Goal: Transaction & Acquisition: Subscribe to service/newsletter

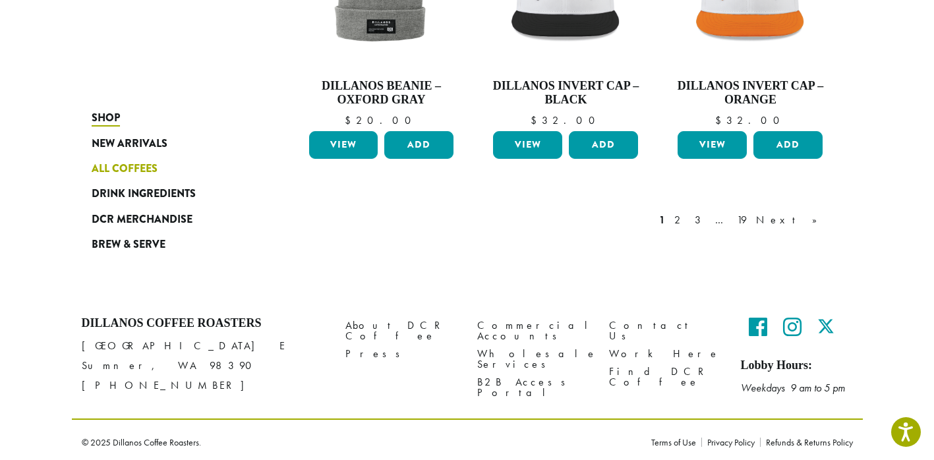
click at [146, 171] on span "All Coffees" at bounding box center [125, 169] width 66 height 16
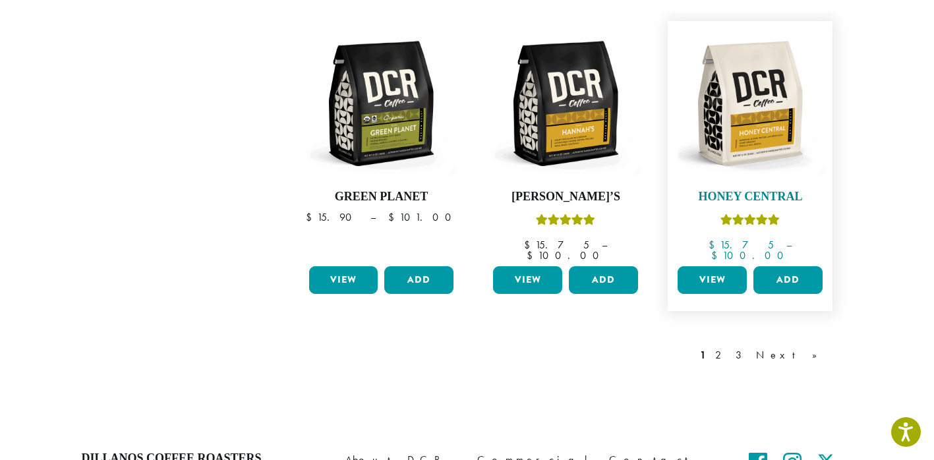
scroll to position [1200, 0]
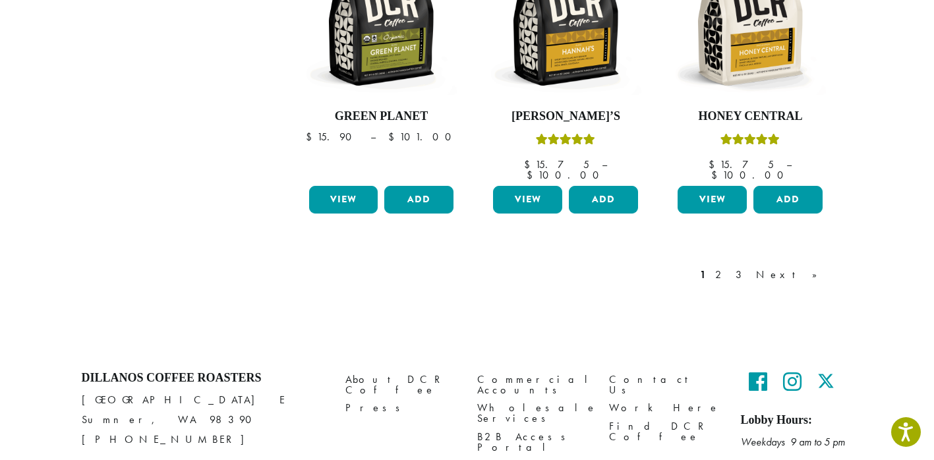
click at [760, 371] on icon at bounding box center [758, 381] width 18 height 21
click at [794, 371] on icon at bounding box center [792, 381] width 18 height 21
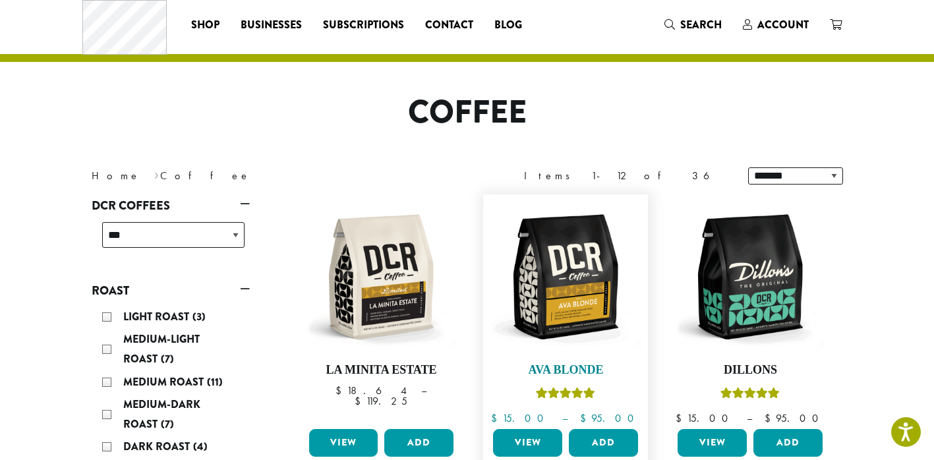
scroll to position [0, 0]
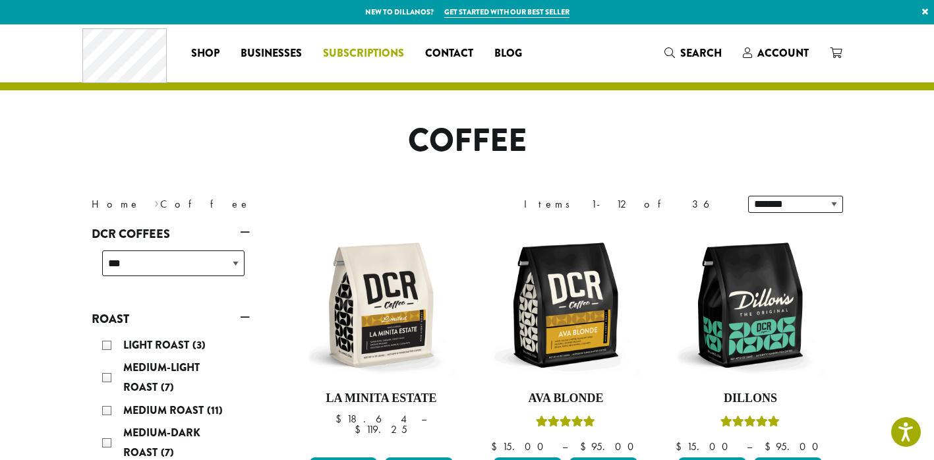
click at [357, 51] on span "Subscriptions" at bounding box center [363, 53] width 81 height 16
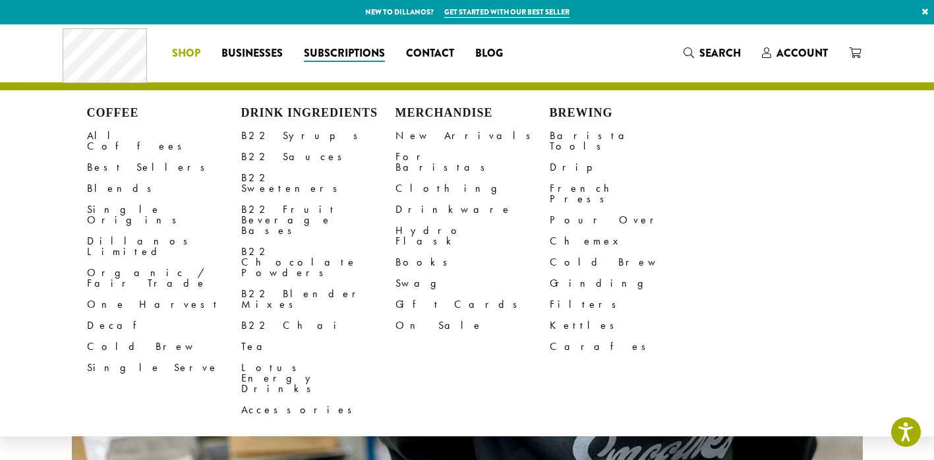
click at [183, 55] on span "Shop" at bounding box center [186, 53] width 28 height 16
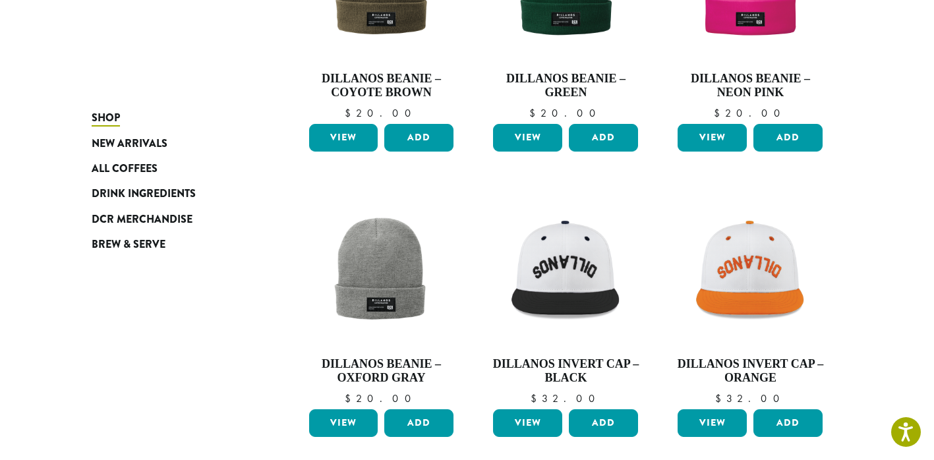
scroll to position [1169, 0]
